Goal: Entertainment & Leisure: Consume media (video, audio)

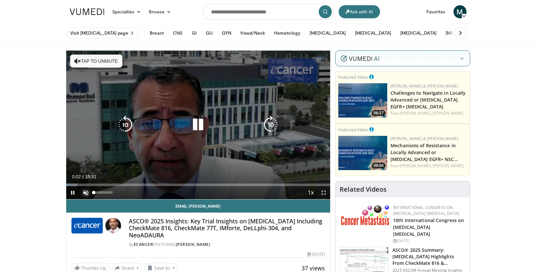
click at [87, 191] on span "Video Player" at bounding box center [85, 192] width 13 height 13
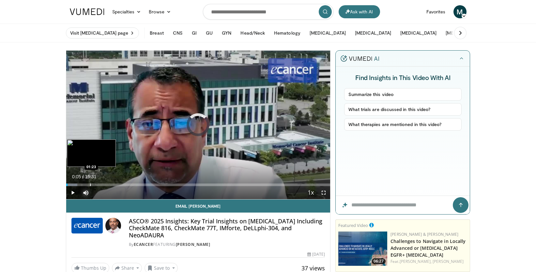
click at [90, 185] on div "Progress Bar" at bounding box center [90, 184] width 1 height 3
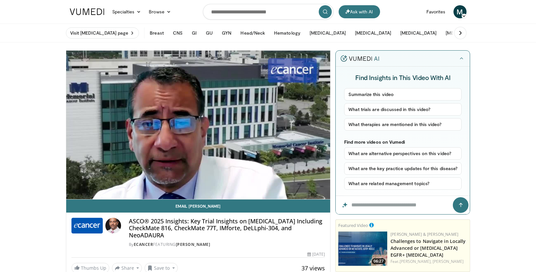
click at [108, 184] on div "10 seconds Tap to unmute" at bounding box center [198, 125] width 264 height 148
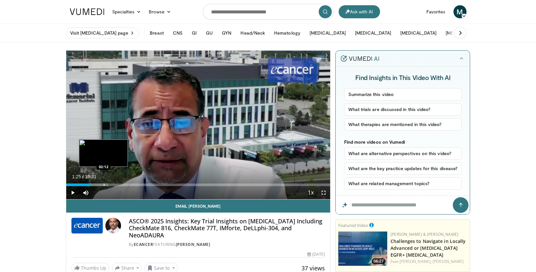
click at [104, 183] on div "Progress Bar" at bounding box center [104, 184] width 1 height 3
click at [72, 192] on span "Video Player" at bounding box center [72, 192] width 13 height 13
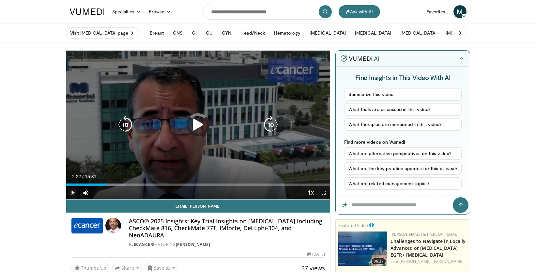
click at [0, 0] on div "Progress Bar" at bounding box center [0, 0] width 0 height 0
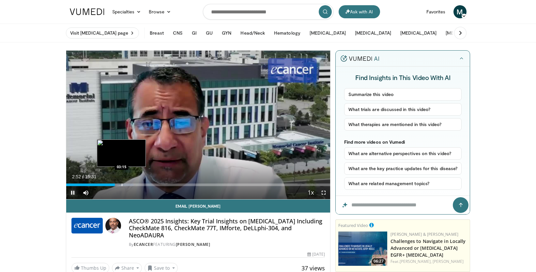
click at [122, 184] on div "Progress Bar" at bounding box center [122, 184] width 1 height 3
click at [133, 182] on div "Loaded : 27.69% 03:17 03:57" at bounding box center [198, 183] width 264 height 6
click at [141, 183] on div "Progress Bar" at bounding box center [141, 184] width 1 height 3
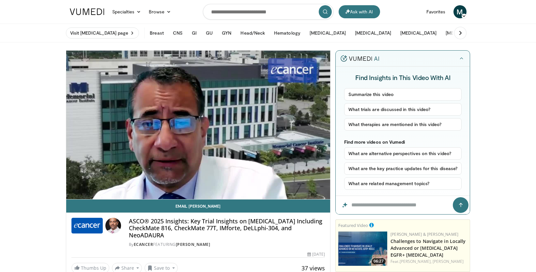
click at [147, 182] on video-js "**********" at bounding box center [198, 125] width 264 height 149
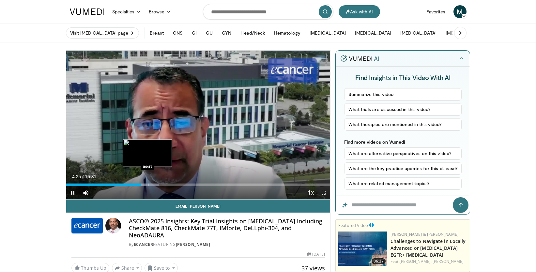
click at [148, 185] on div "Progress Bar" at bounding box center [148, 184] width 1 height 3
click at [165, 183] on div "Progress Bar" at bounding box center [165, 184] width 1 height 3
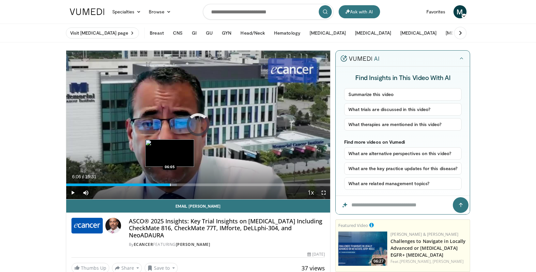
click at [170, 185] on div "Progress Bar" at bounding box center [170, 184] width 1 height 3
click at [174, 185] on div "Progress Bar" at bounding box center [174, 184] width 1 height 3
click at [184, 184] on div "Progress Bar" at bounding box center [184, 184] width 1 height 3
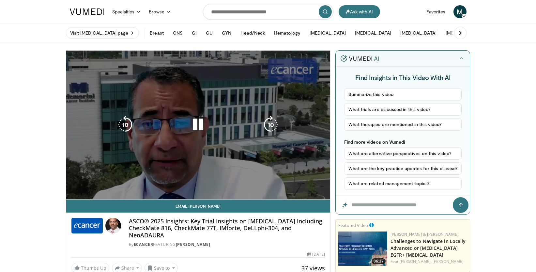
click at [0, 0] on div "Progress Bar" at bounding box center [0, 0] width 0 height 0
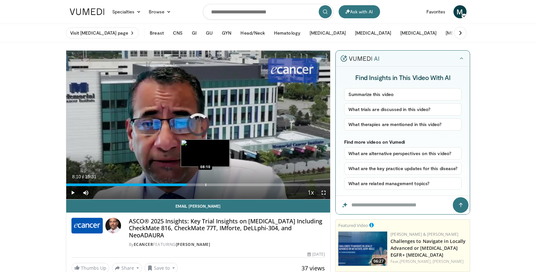
click at [205, 185] on div "Progress Bar" at bounding box center [205, 184] width 1 height 3
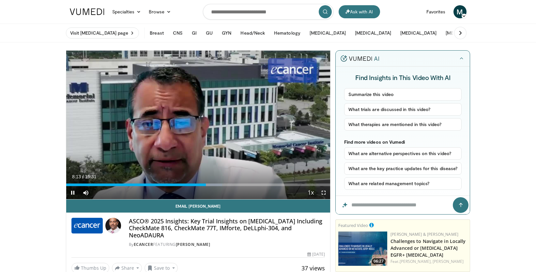
click at [153, 186] on div "Current Time 8:13 / Duration 15:31 Pause Skip Backward Skip Forward Mute 0% Loa…" at bounding box center [198, 192] width 264 height 13
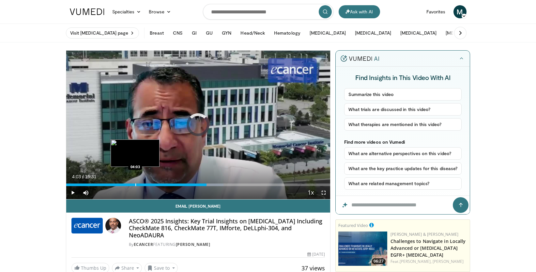
click at [135, 184] on div "Progress Bar" at bounding box center [135, 184] width 1 height 3
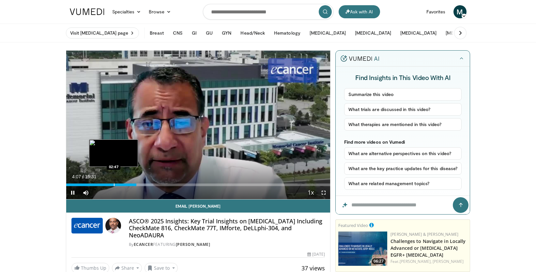
click at [114, 184] on div "Progress Bar" at bounding box center [114, 184] width 1 height 3
click at [99, 182] on div "Loaded : 25.56% 02:53 01:58" at bounding box center [198, 183] width 264 height 6
click at [97, 184] on div "Progress Bar" at bounding box center [97, 184] width 1 height 3
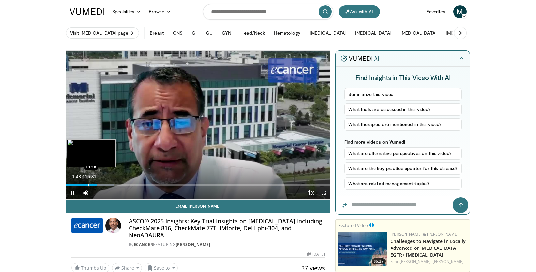
click at [88, 184] on div "Progress Bar" at bounding box center [88, 184] width 1 height 3
click at [84, 183] on div "Loaded : 15.05% 01:19 01:05" at bounding box center [198, 183] width 264 height 6
click at [79, 183] on div "Loaded : 13.84% 01:05 00:47" at bounding box center [198, 183] width 264 height 6
click at [74, 184] on div "Progress Bar" at bounding box center [74, 184] width 1 height 3
click at [70, 183] on div "00:13" at bounding box center [70, 184] width 8 height 3
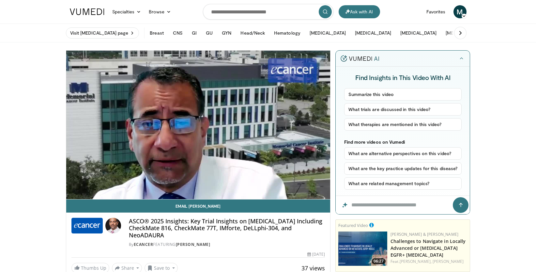
click at [77, 184] on video-js "**********" at bounding box center [198, 125] width 264 height 149
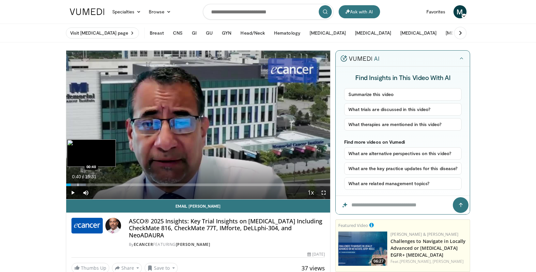
click at [78, 184] on div "Progress Bar" at bounding box center [78, 184] width 1 height 3
click at [82, 184] on div "Progress Bar" at bounding box center [82, 184] width 1 height 3
click at [88, 184] on div "Progress Bar" at bounding box center [88, 184] width 1 height 3
click at [91, 184] on div "Progress Bar" at bounding box center [91, 184] width 1 height 3
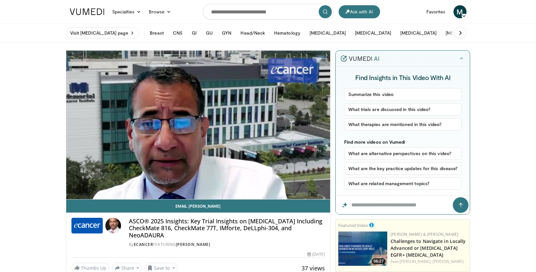
click at [97, 185] on div "10 seconds Tap to unmute" at bounding box center [198, 125] width 264 height 148
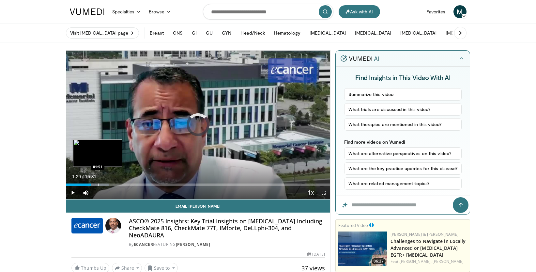
click at [98, 185] on div "Progress Bar" at bounding box center [98, 184] width 1 height 3
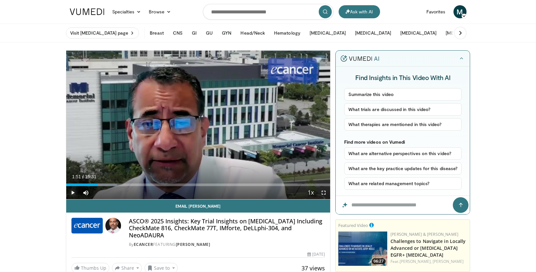
click at [74, 191] on span "Video Player" at bounding box center [72, 192] width 13 height 13
click at [110, 183] on div "Loaded : 21.30% 02:18 02:34" at bounding box center [198, 183] width 264 height 6
click at [118, 184] on div "Progress Bar" at bounding box center [118, 184] width 1 height 3
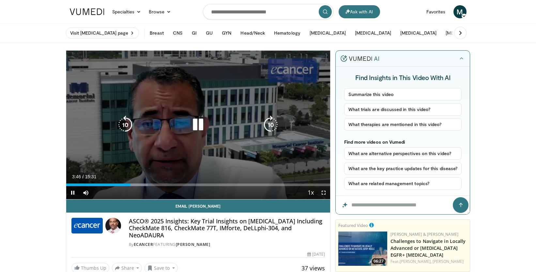
click at [273, 124] on icon "Video Player" at bounding box center [270, 124] width 18 height 18
click at [0, 0] on div "Progress Bar" at bounding box center [0, 0] width 0 height 0
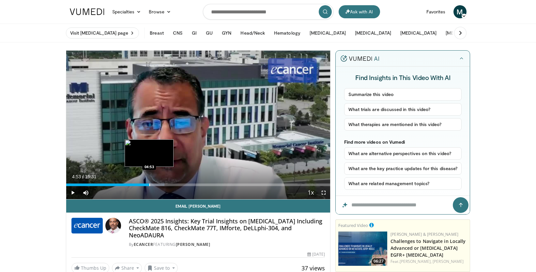
click at [149, 184] on div "Progress Bar" at bounding box center [149, 184] width 1 height 3
click at [152, 184] on div "Progress Bar" at bounding box center [152, 184] width 1 height 3
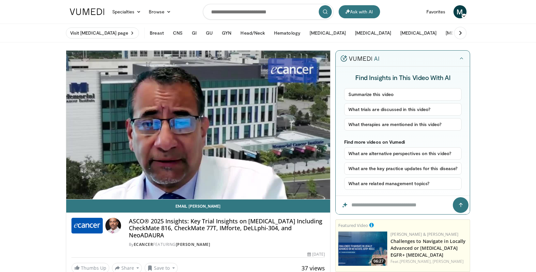
click at [156, 184] on video-js "**********" at bounding box center [198, 125] width 264 height 149
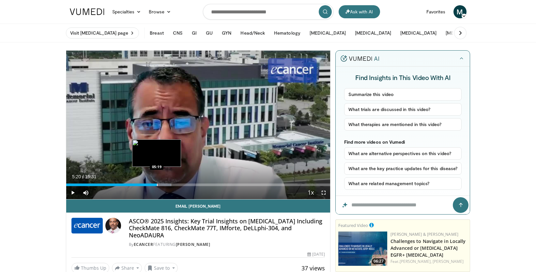
click at [157, 186] on div "Progress Bar" at bounding box center [157, 184] width 1 height 3
click at [162, 183] on div "Progress Bar" at bounding box center [162, 184] width 1 height 3
click at [166, 184] on div "Progress Bar" at bounding box center [166, 184] width 1 height 3
click at [170, 185] on div "Progress Bar" at bounding box center [170, 184] width 1 height 3
click at [173, 185] on div "Progress Bar" at bounding box center [173, 184] width 1 height 3
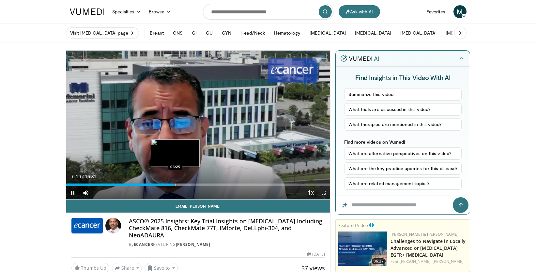
click at [175, 185] on div "Progress Bar" at bounding box center [175, 184] width 1 height 3
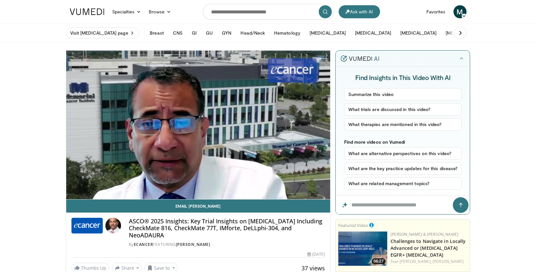
click at [176, 184] on video-js "**********" at bounding box center [198, 125] width 264 height 149
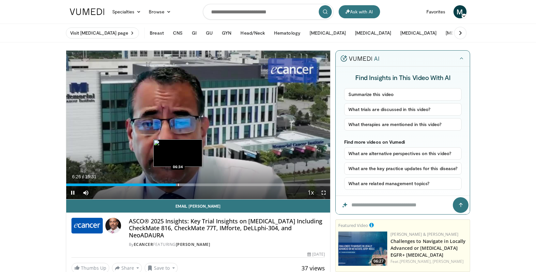
click at [179, 185] on div "Progress Bar" at bounding box center [178, 184] width 1 height 3
click at [190, 186] on div "Progress Bar" at bounding box center [190, 184] width 1 height 3
click at [192, 184] on div "Progress Bar" at bounding box center [192, 184] width 1 height 3
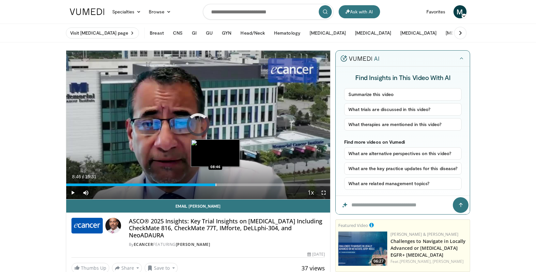
click at [216, 184] on div "Progress Bar" at bounding box center [216, 184] width 1 height 3
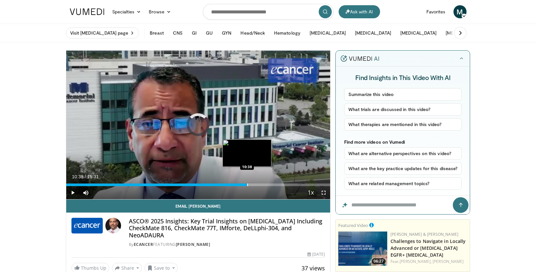
click at [247, 185] on div "Progress Bar" at bounding box center [247, 184] width 1 height 3
click at [251, 184] on div "Progress Bar" at bounding box center [251, 184] width 1 height 3
click at [257, 183] on div "Progress Bar" at bounding box center [257, 184] width 1 height 3
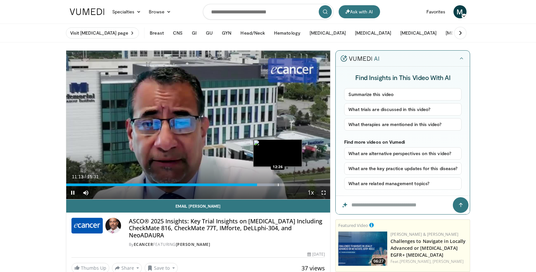
click at [278, 185] on div "Progress Bar" at bounding box center [278, 184] width 1 height 3
click at [284, 185] on div "Progress Bar" at bounding box center [284, 184] width 1 height 3
click at [290, 183] on div "Progress Bar" at bounding box center [290, 184] width 1 height 3
